Goal: Transaction & Acquisition: Purchase product/service

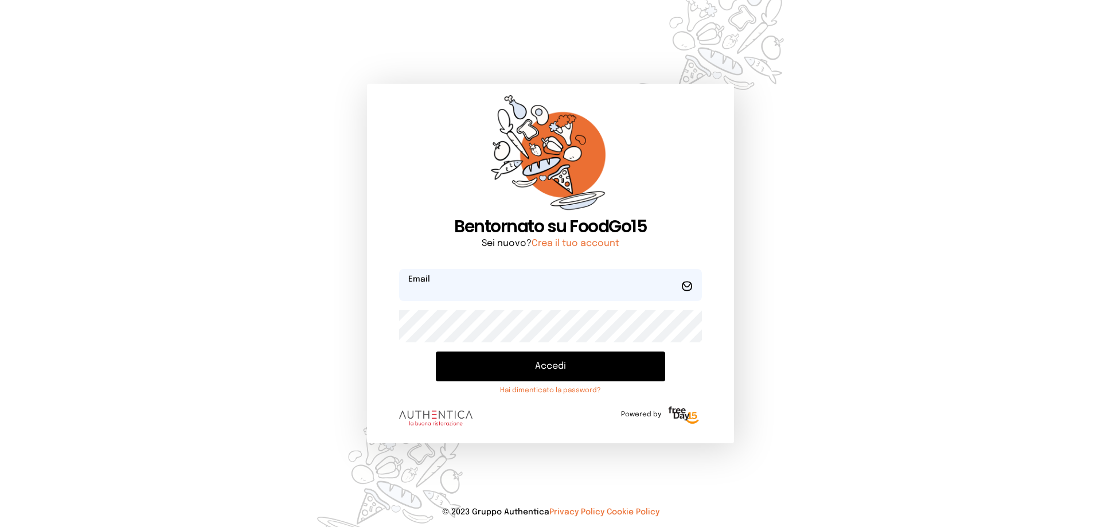
type input "**********"
click at [560, 370] on button "Accedi" at bounding box center [550, 367] width 229 height 30
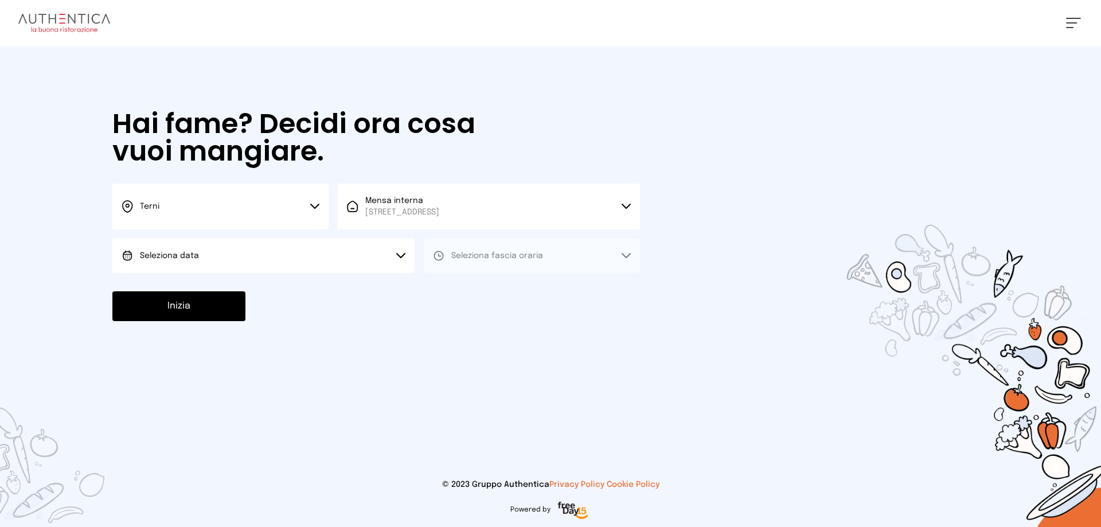
click at [380, 255] on button "Seleziona data" at bounding box center [263, 256] width 302 height 34
click at [341, 282] on li "[DATE], [DATE]" at bounding box center [263, 288] width 302 height 30
click at [504, 247] on button "Seleziona fascia oraria" at bounding box center [532, 256] width 216 height 34
click at [495, 286] on li "Pranzo" at bounding box center [532, 288] width 216 height 30
click at [188, 304] on button "Inizia" at bounding box center [178, 306] width 133 height 30
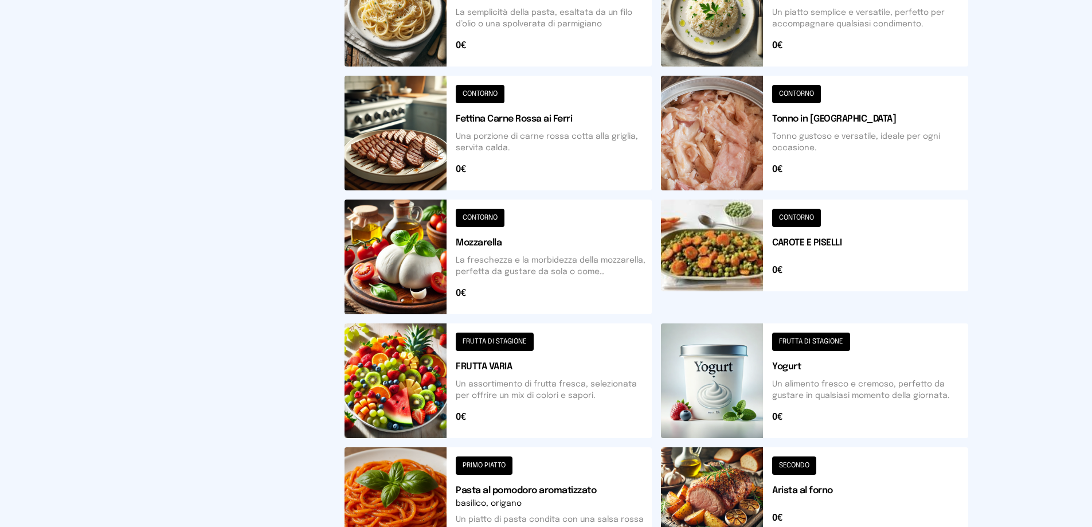
scroll to position [434, 0]
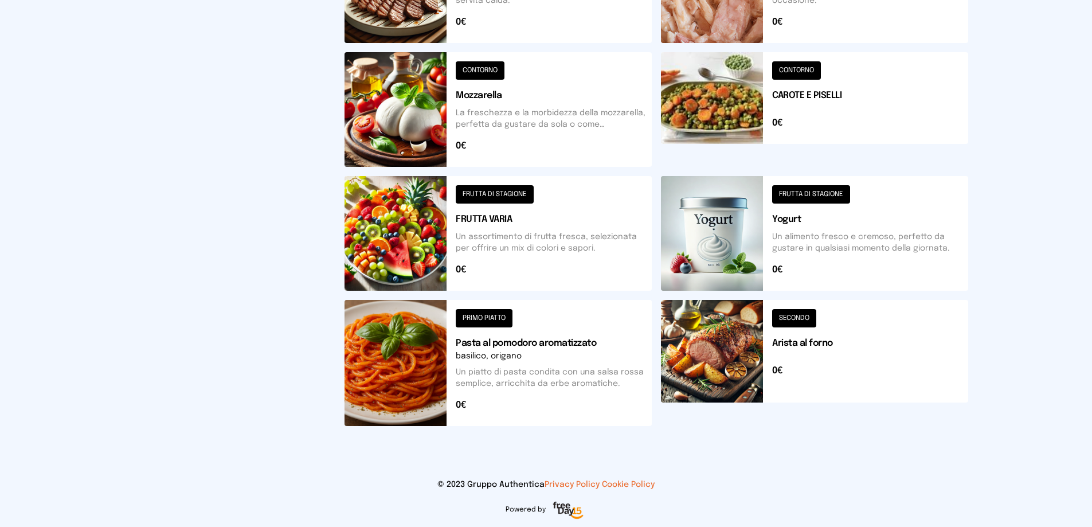
click at [910, 119] on button at bounding box center [814, 109] width 307 height 115
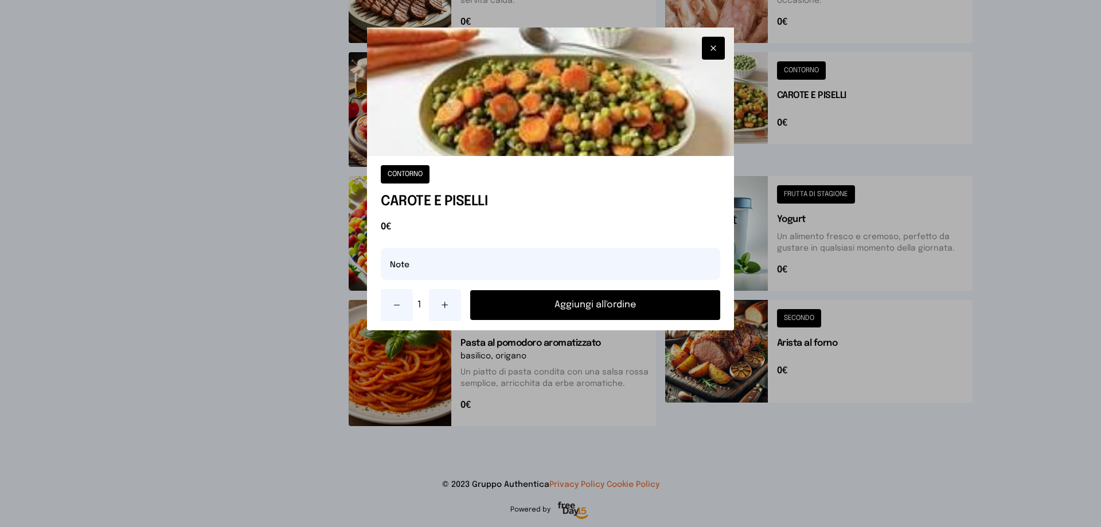
click at [597, 307] on button "Aggiungi all'ordine" at bounding box center [595, 305] width 250 height 30
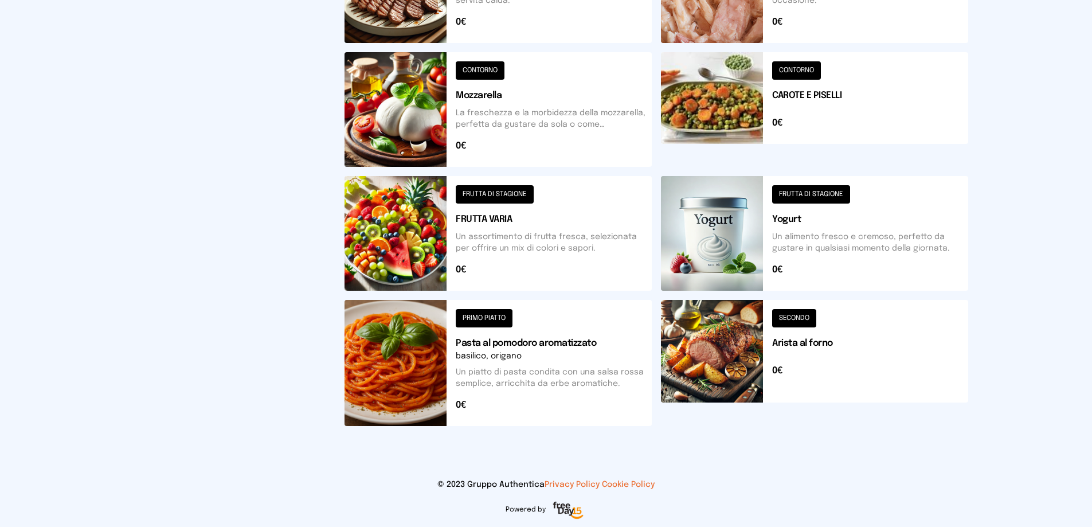
click at [834, 338] on button at bounding box center [814, 363] width 307 height 126
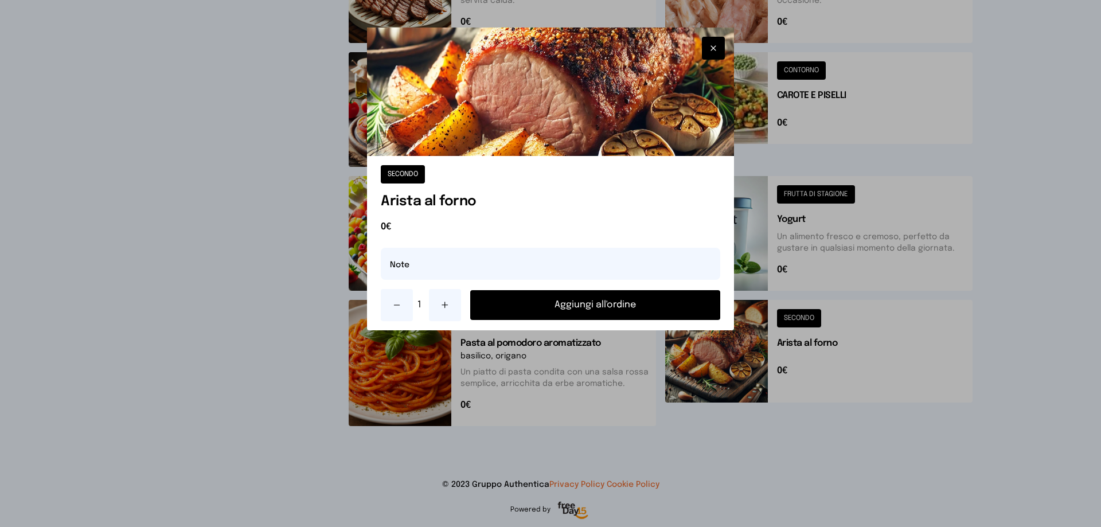
click at [695, 309] on button "Aggiungi all'ordine" at bounding box center [595, 305] width 250 height 30
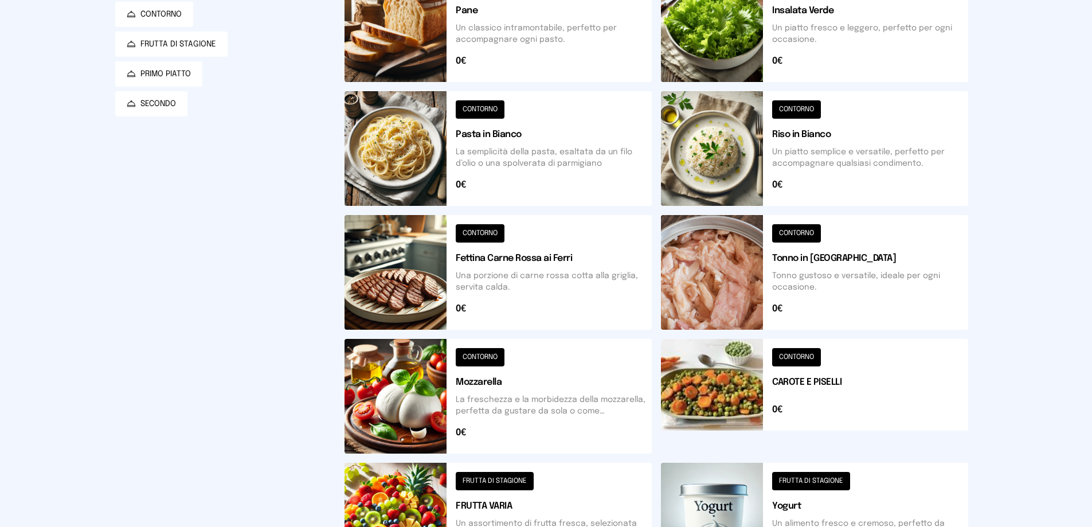
scroll to position [0, 0]
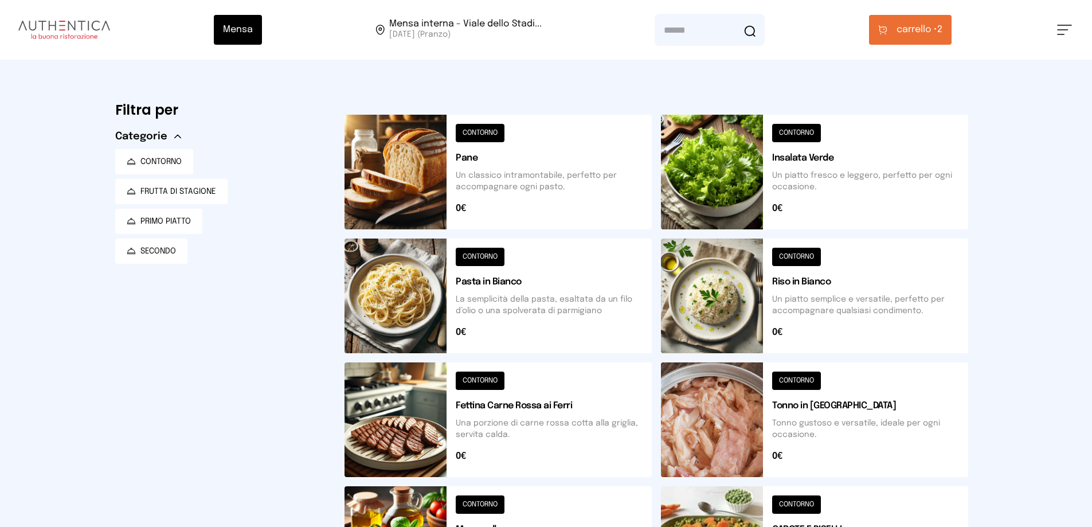
click at [920, 37] on button "carrello • 2" at bounding box center [910, 30] width 83 height 30
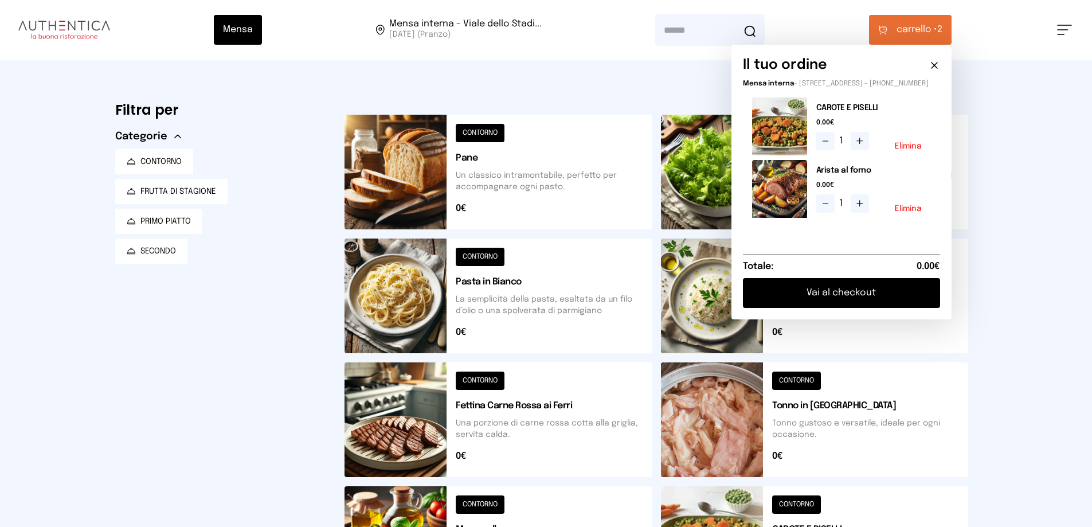
click at [782, 308] on button "Vai al checkout" at bounding box center [841, 293] width 197 height 30
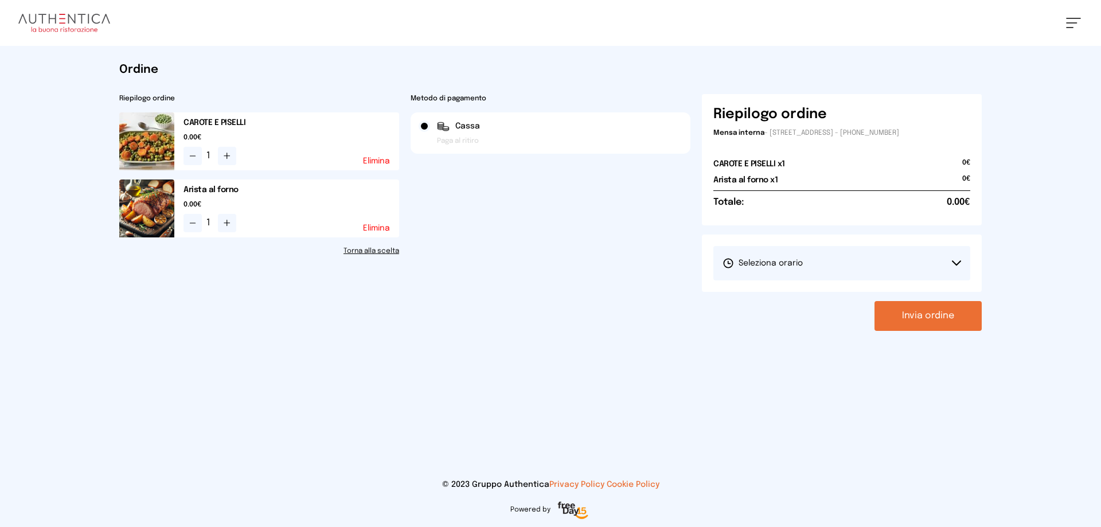
click at [792, 276] on button "Seleziona orario" at bounding box center [841, 263] width 257 height 34
click at [788, 305] on li "1° Turno (13:00 - 15:00)" at bounding box center [841, 295] width 257 height 30
click at [895, 325] on button "Invia ordine" at bounding box center [928, 316] width 107 height 30
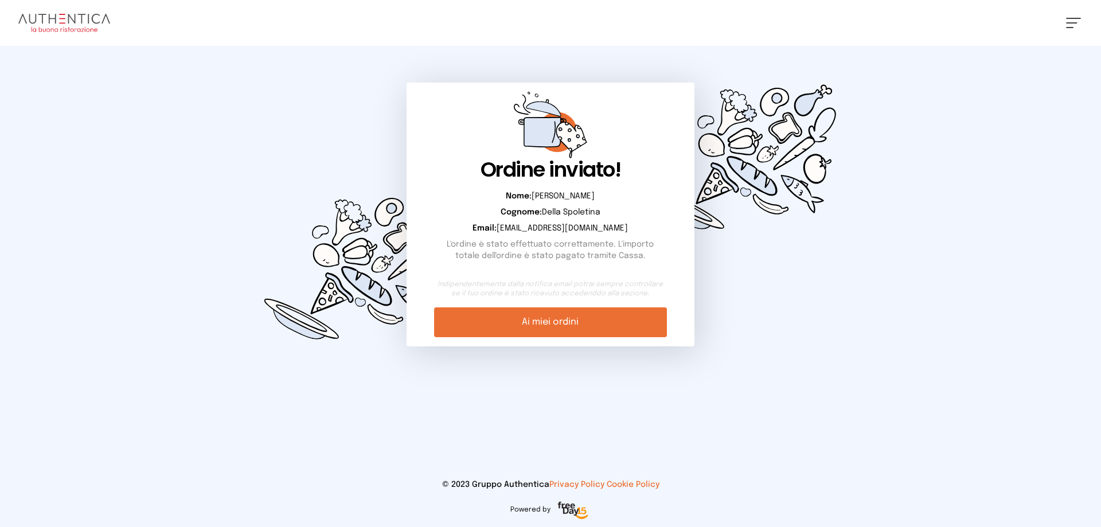
click at [584, 341] on div "Ordine inviato! Nome: [PERSON_NAME]: [PERSON_NAME] Email: [EMAIL_ADDRESS][DOMAI…" at bounding box center [550, 215] width 287 height 264
click at [587, 330] on link "Ai miei ordini" at bounding box center [550, 322] width 232 height 30
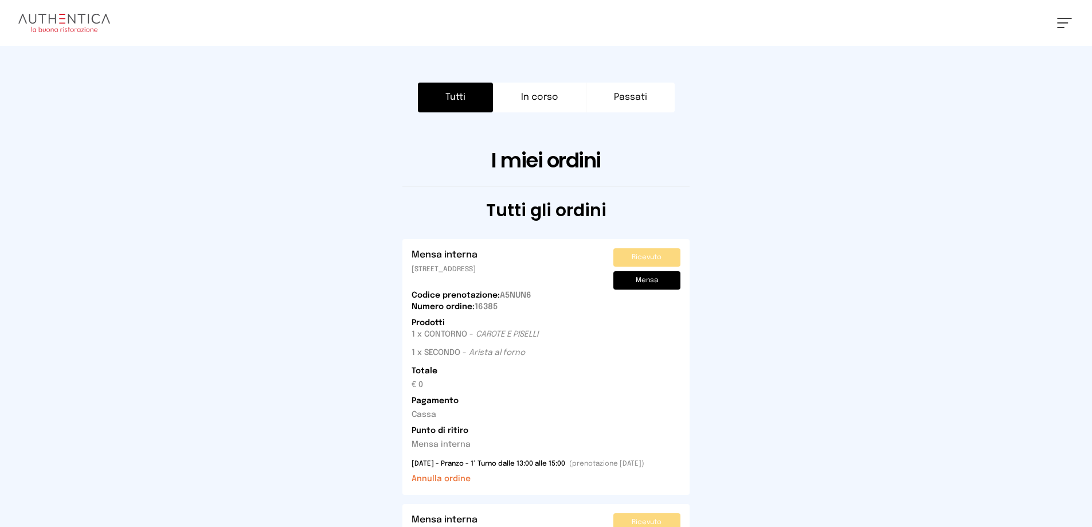
click at [95, 22] on img at bounding box center [64, 23] width 92 height 18
